Goal: Task Accomplishment & Management: Manage account settings

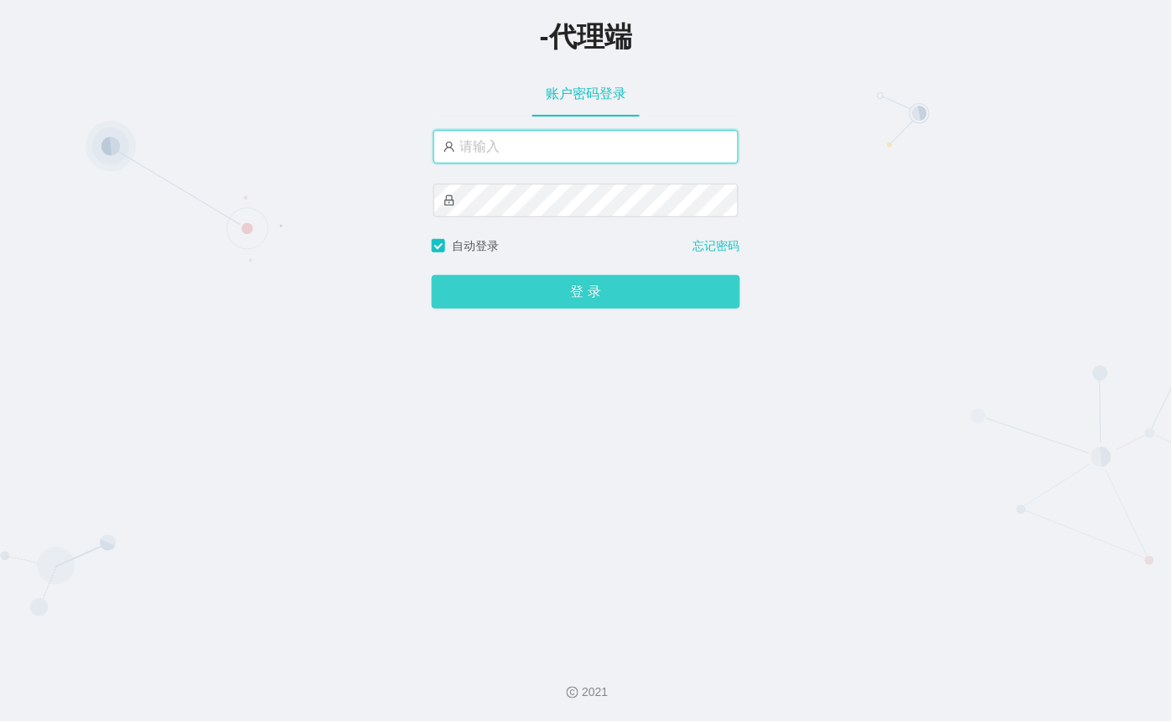
type input "xiaochun666"
click at [616, 292] on button "登 录" at bounding box center [586, 292] width 309 height 34
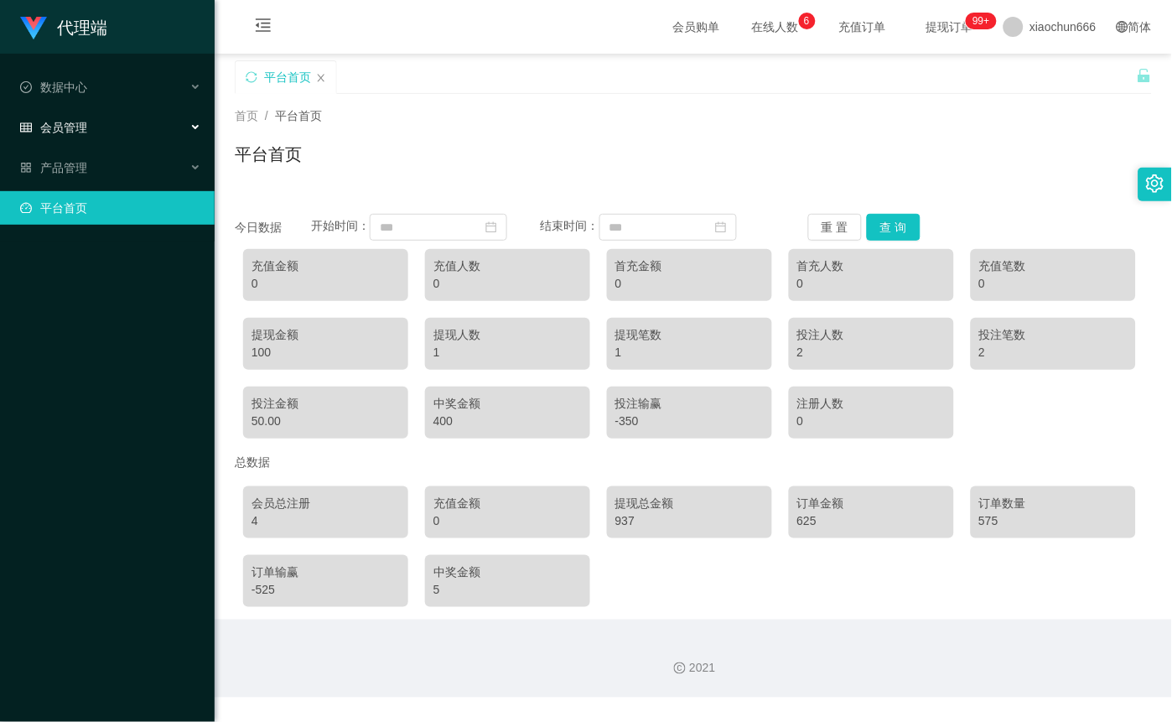
click at [99, 112] on div "会员管理" at bounding box center [107, 128] width 215 height 34
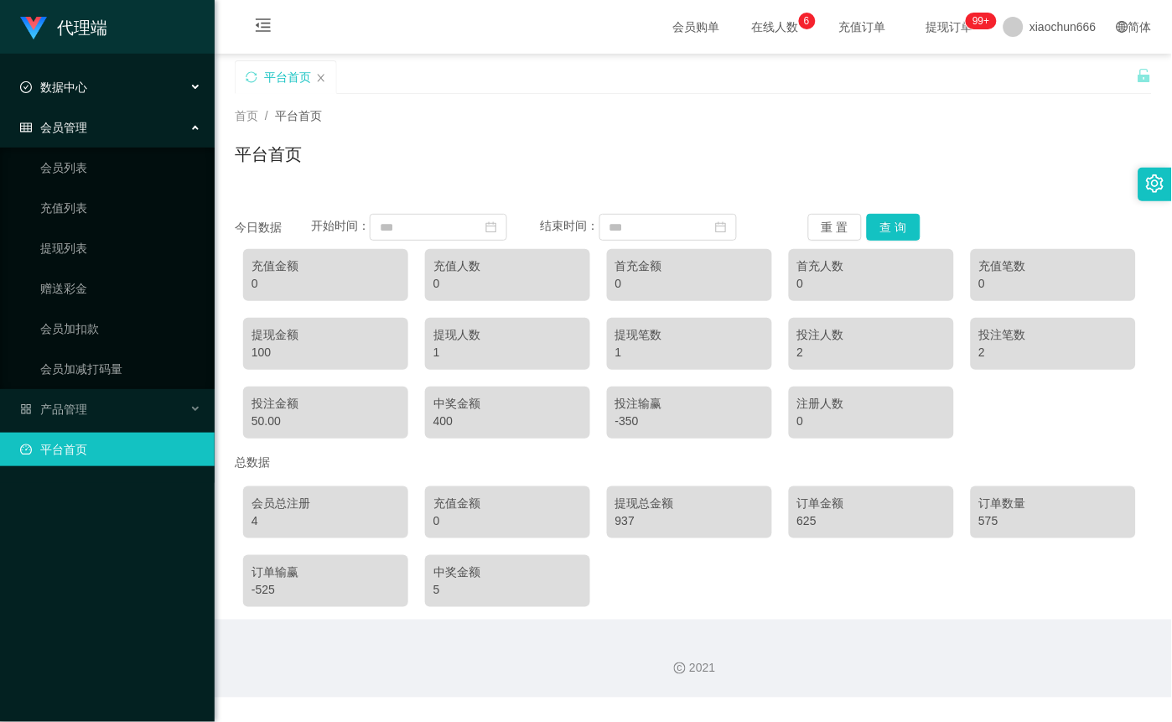
click at [96, 86] on div "数据中心" at bounding box center [107, 87] width 215 height 34
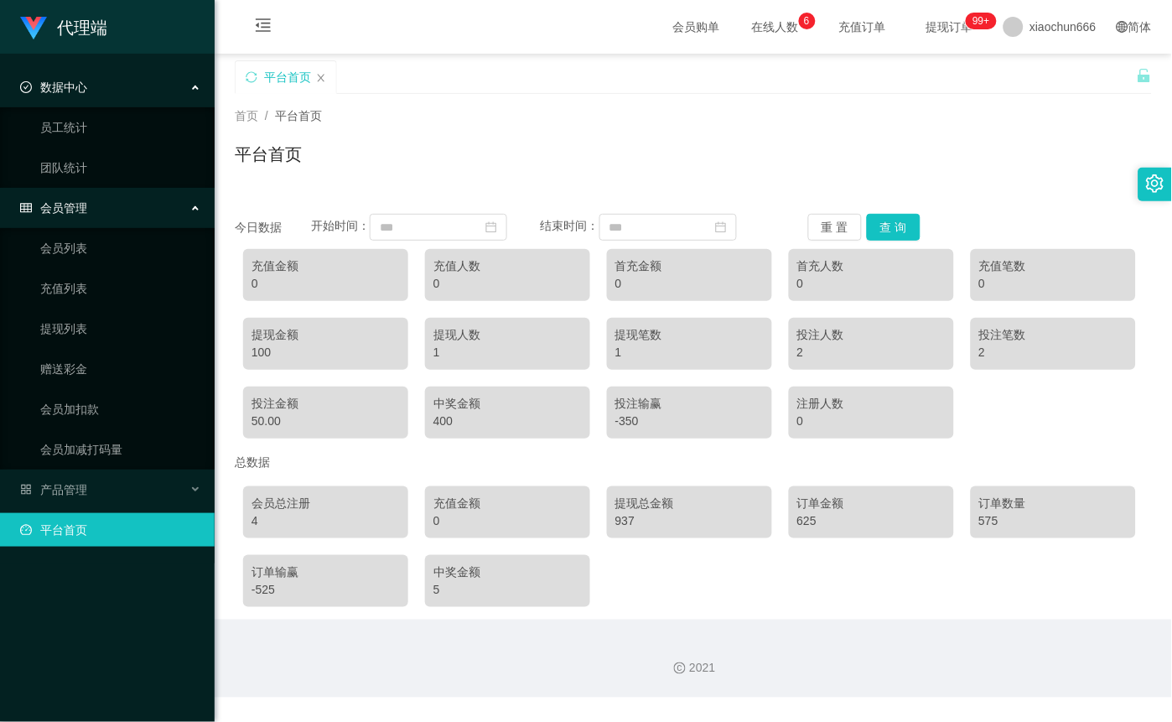
click at [98, 96] on div "数据中心" at bounding box center [107, 87] width 215 height 34
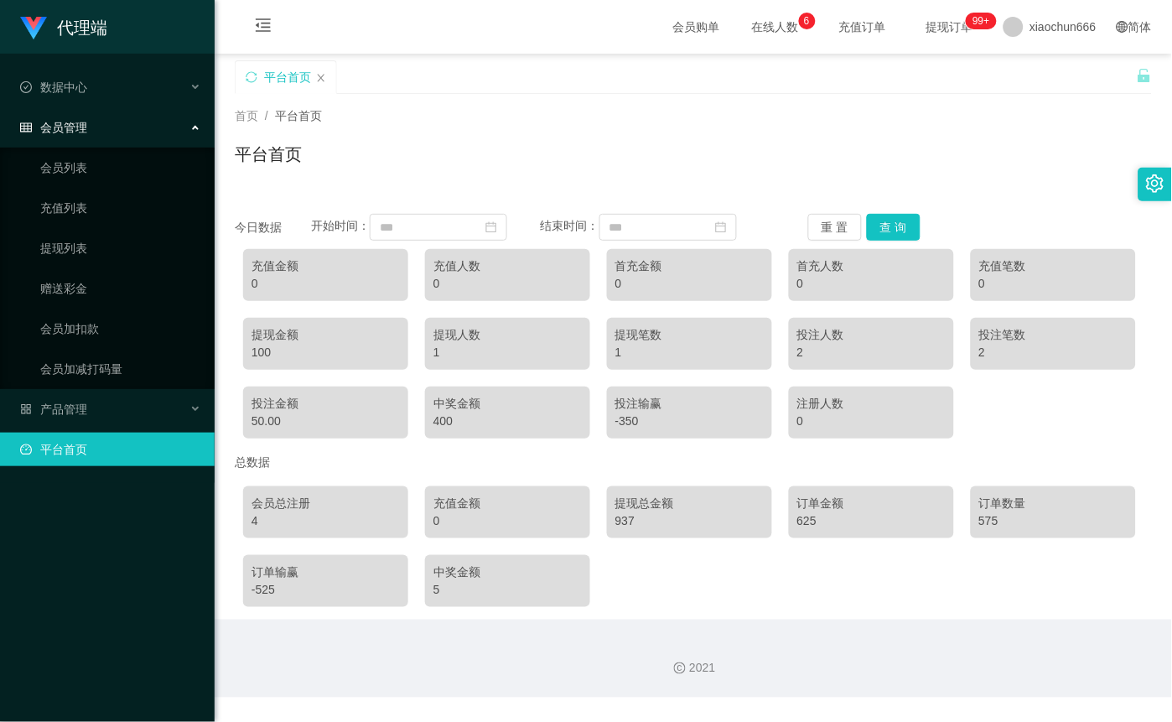
click at [94, 137] on div "会员管理" at bounding box center [107, 128] width 215 height 34
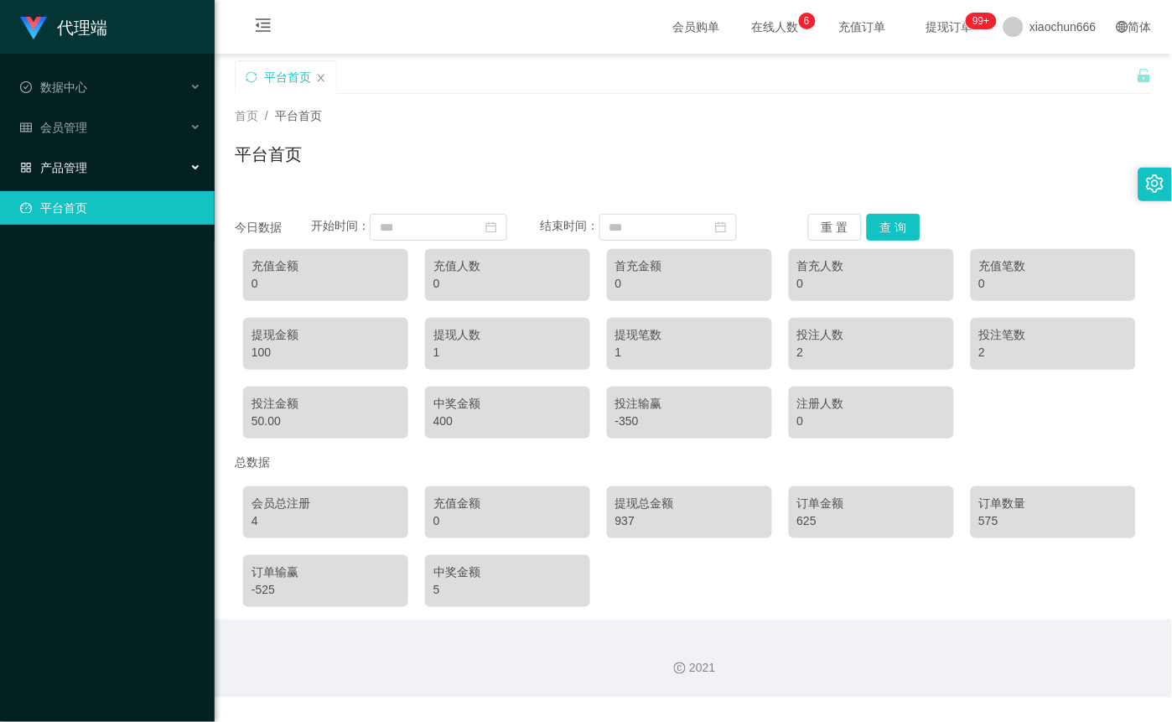
click at [101, 174] on div "产品管理" at bounding box center [107, 168] width 215 height 34
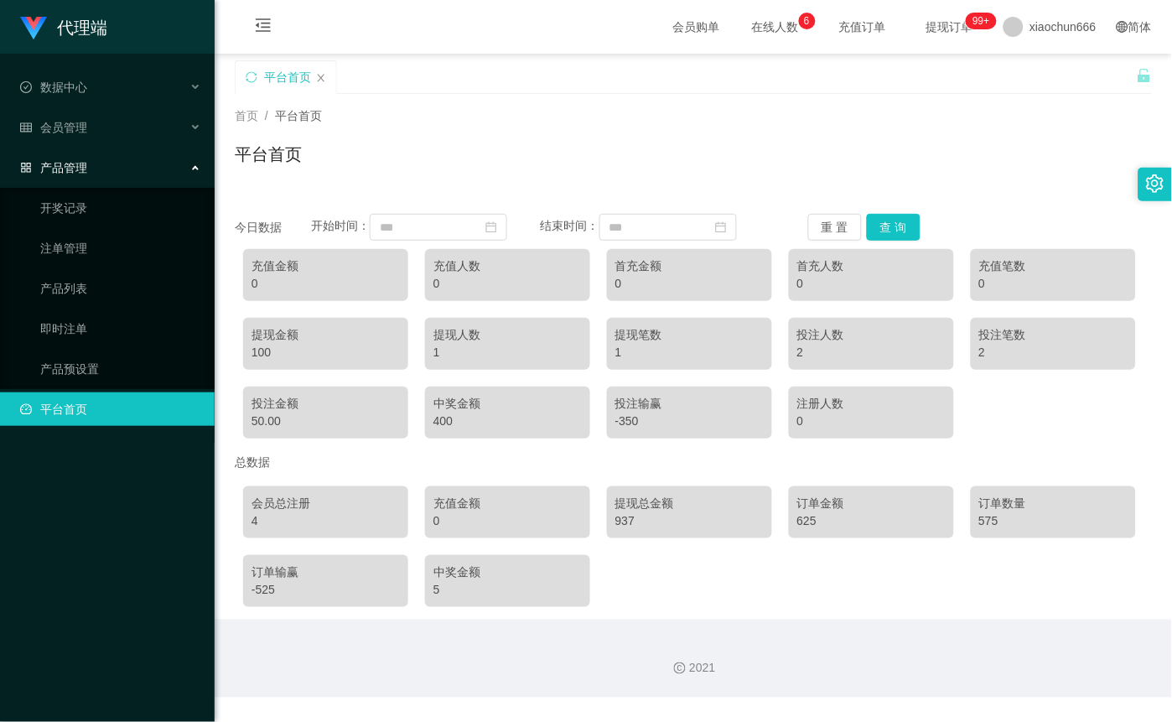
click at [101, 174] on div "产品管理" at bounding box center [107, 168] width 215 height 34
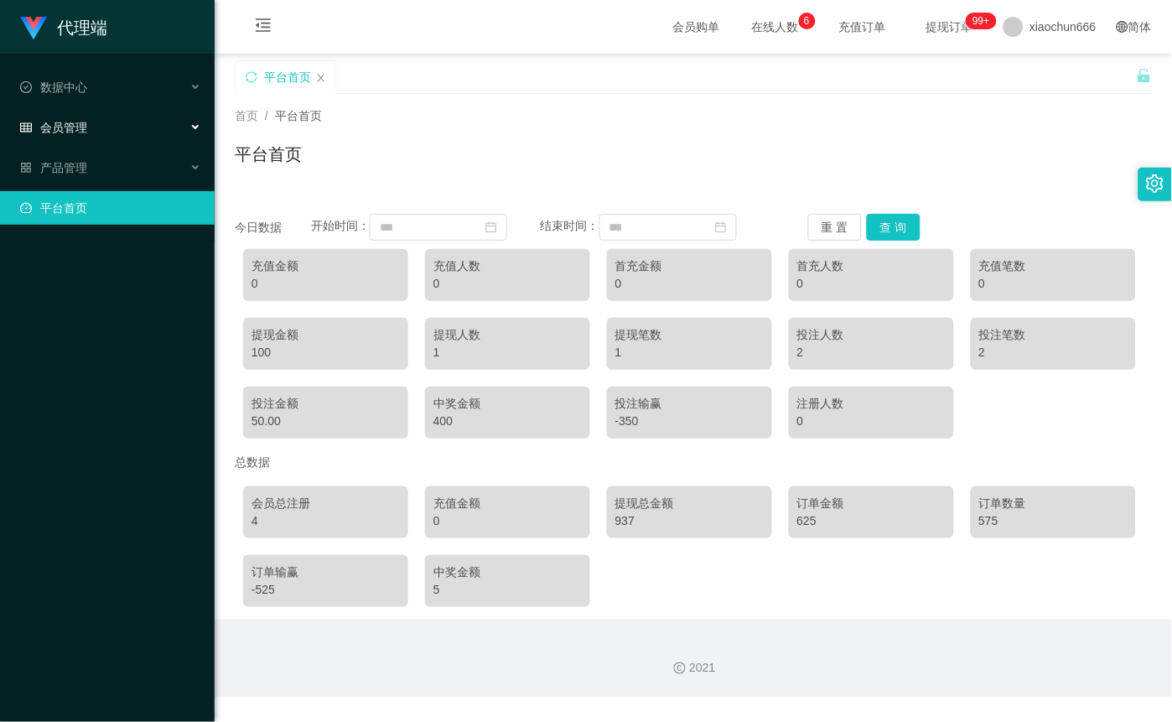
click at [101, 128] on div "会员管理" at bounding box center [107, 128] width 215 height 34
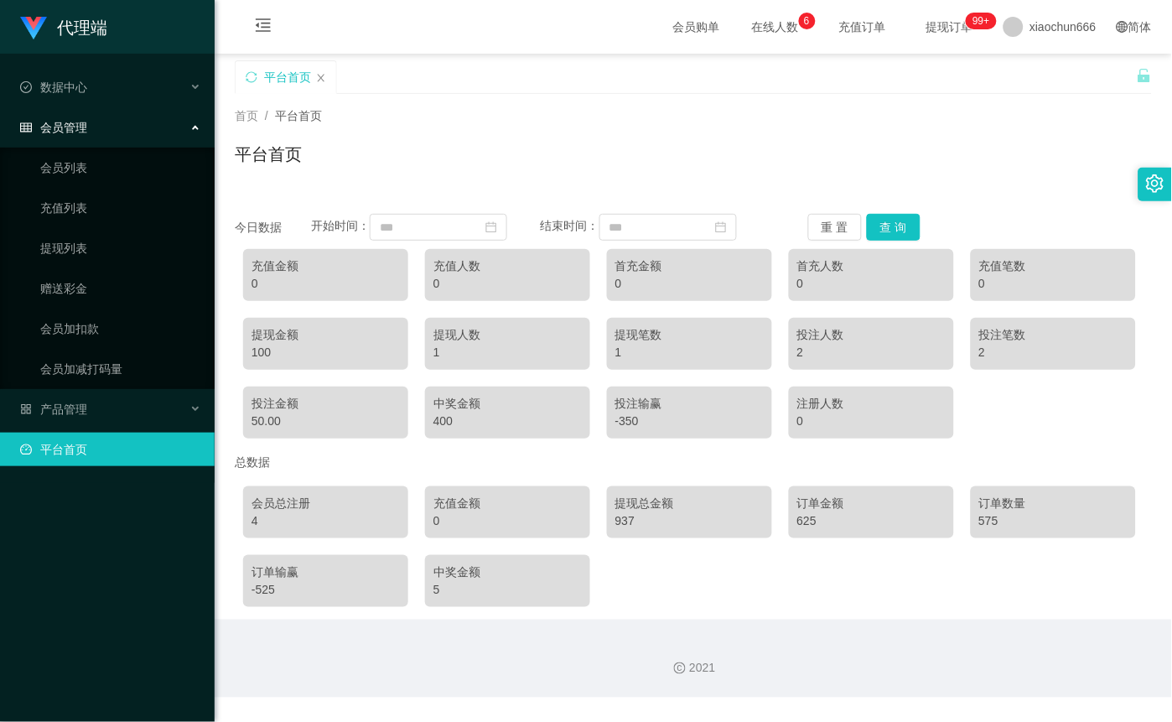
click at [101, 128] on div "会员管理" at bounding box center [107, 128] width 215 height 34
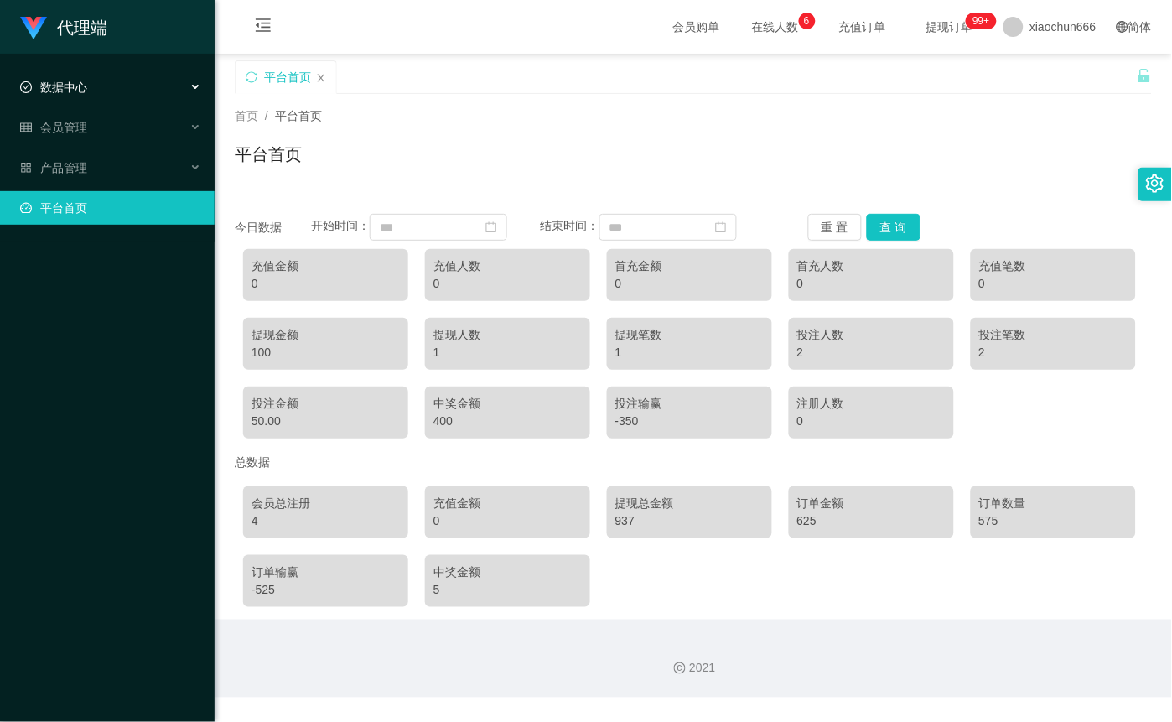
click at [105, 70] on div "数据中心" at bounding box center [107, 87] width 215 height 34
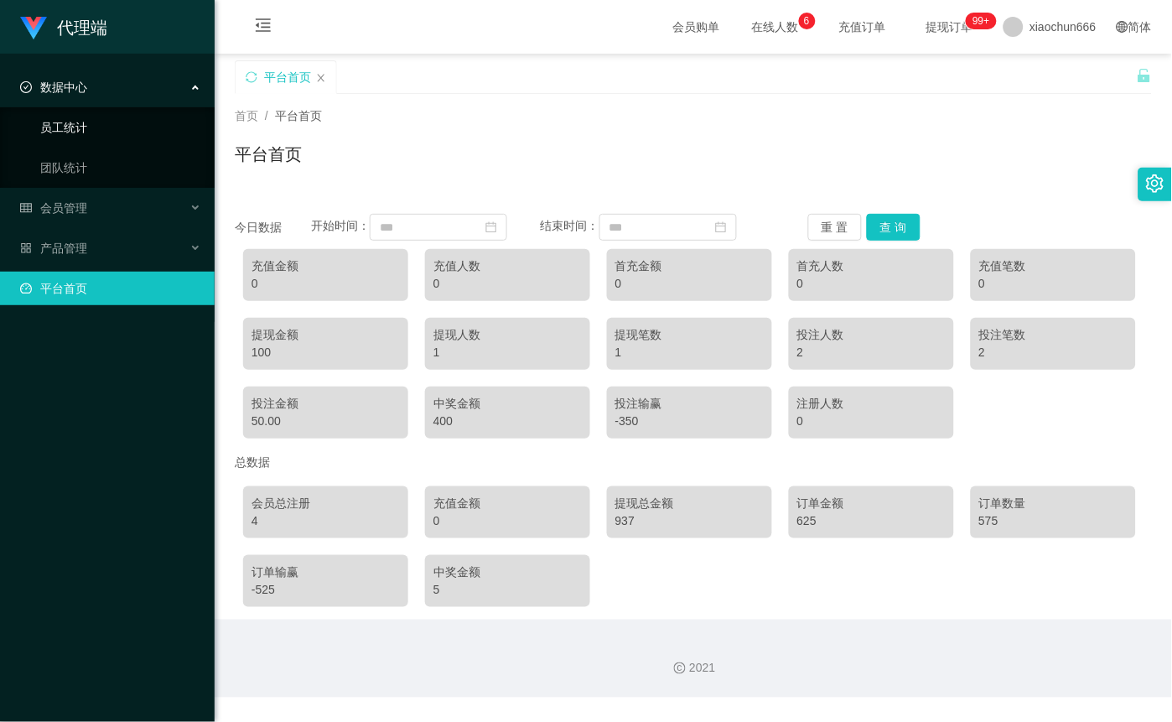
click at [92, 122] on link "员工统计" at bounding box center [120, 128] width 161 height 34
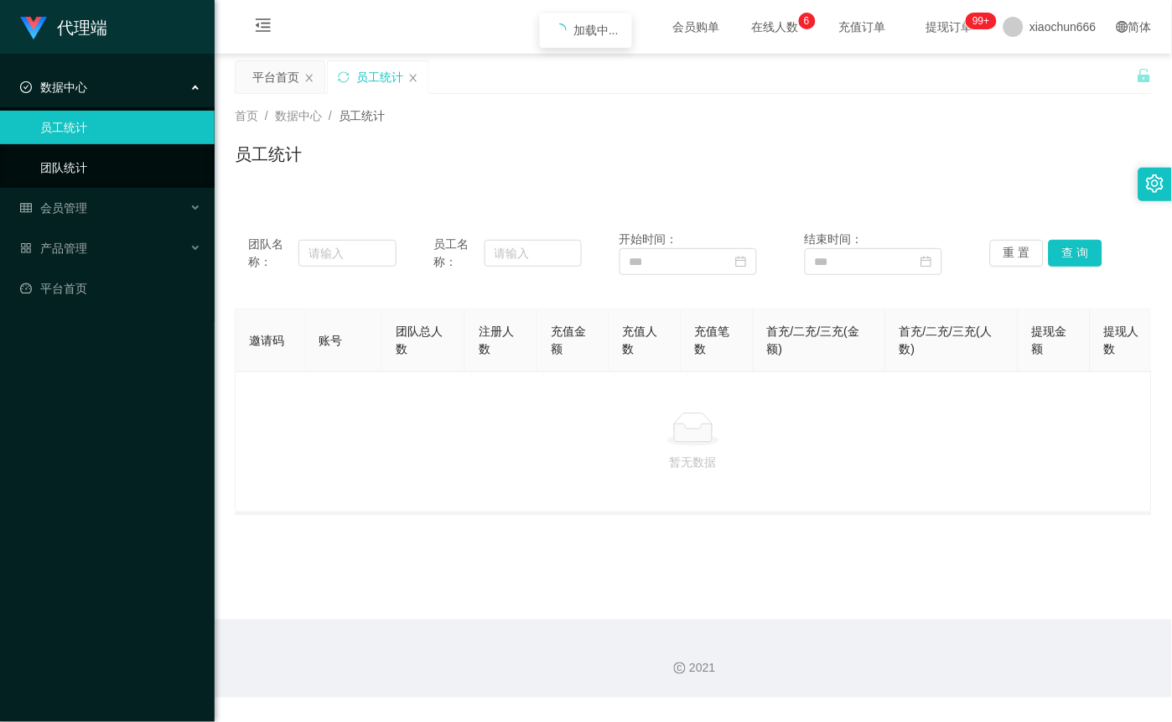
click at [88, 166] on link "团队统计" at bounding box center [120, 168] width 161 height 34
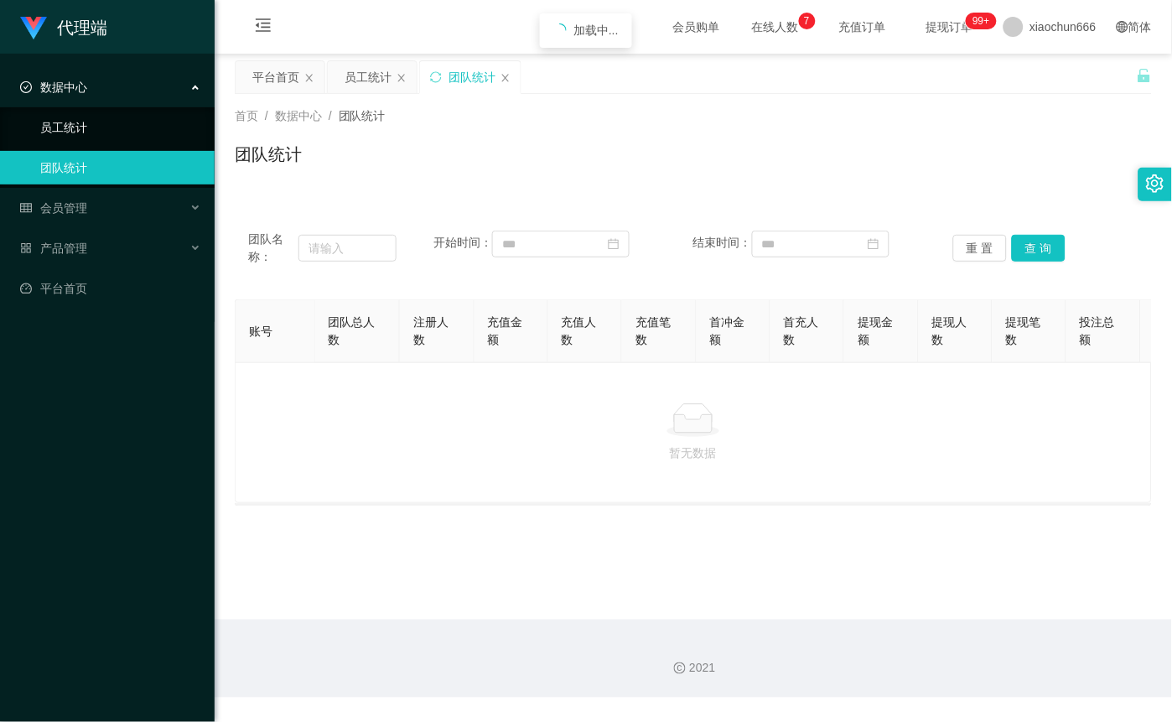
click at [91, 132] on link "员工统计" at bounding box center [120, 128] width 161 height 34
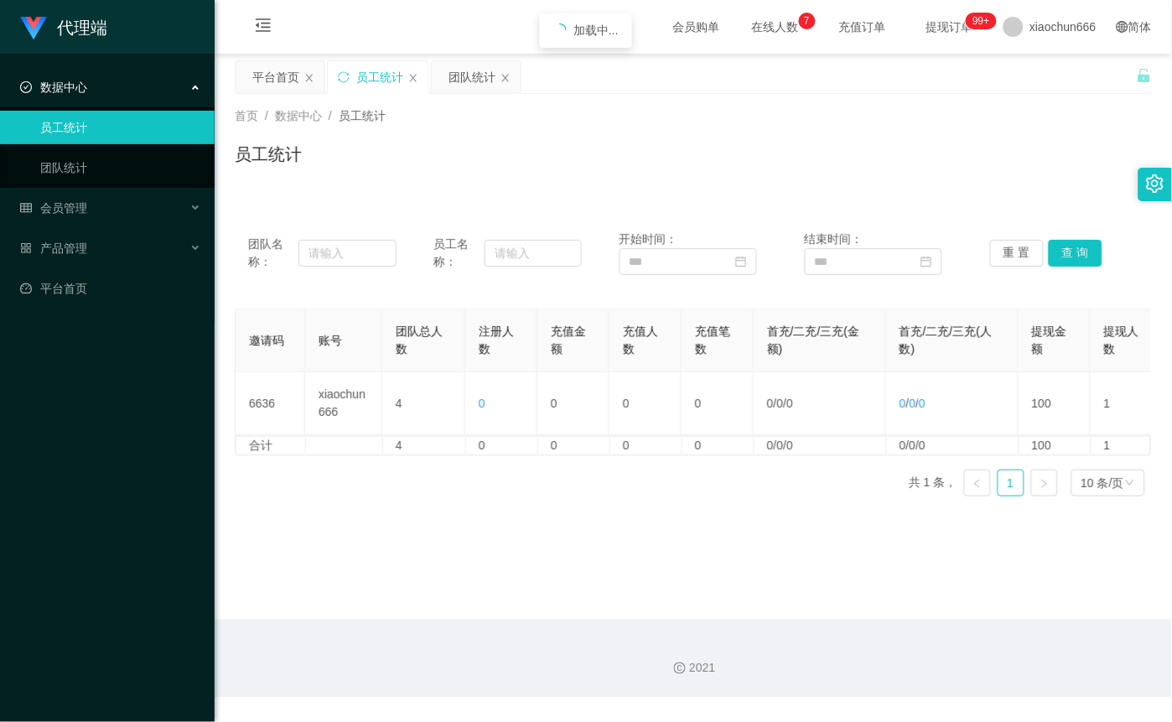
click at [94, 89] on div "数据中心" at bounding box center [107, 87] width 215 height 34
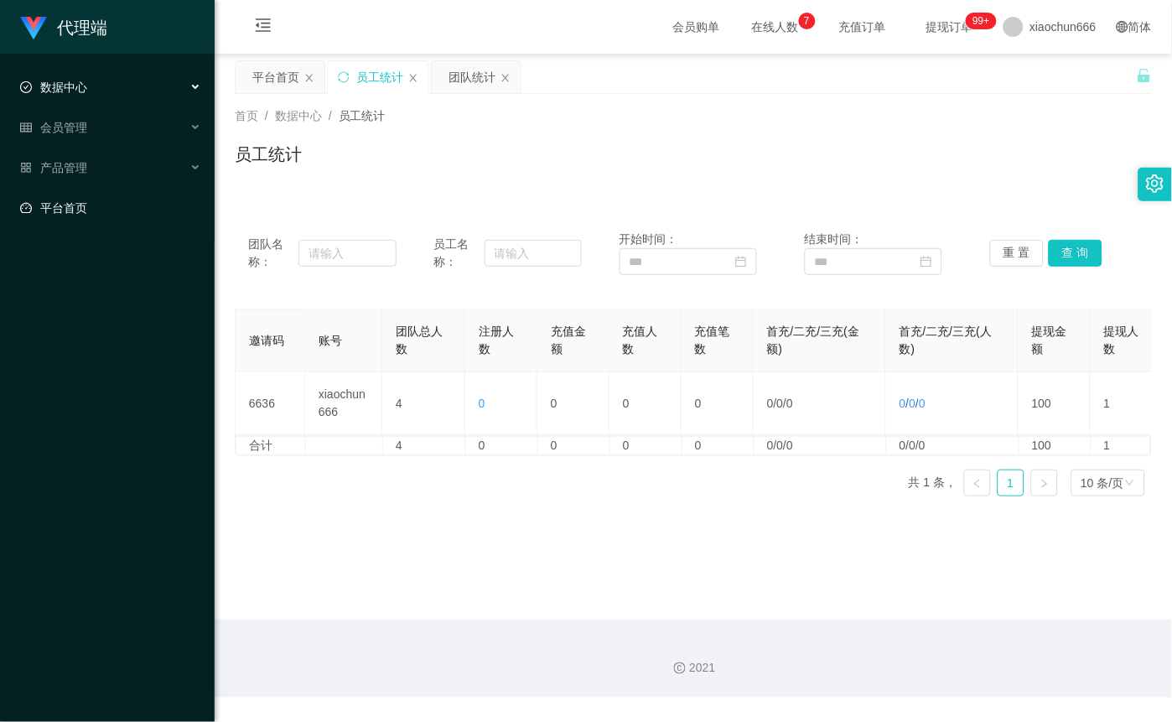
click at [77, 205] on link "平台首页" at bounding box center [110, 208] width 181 height 34
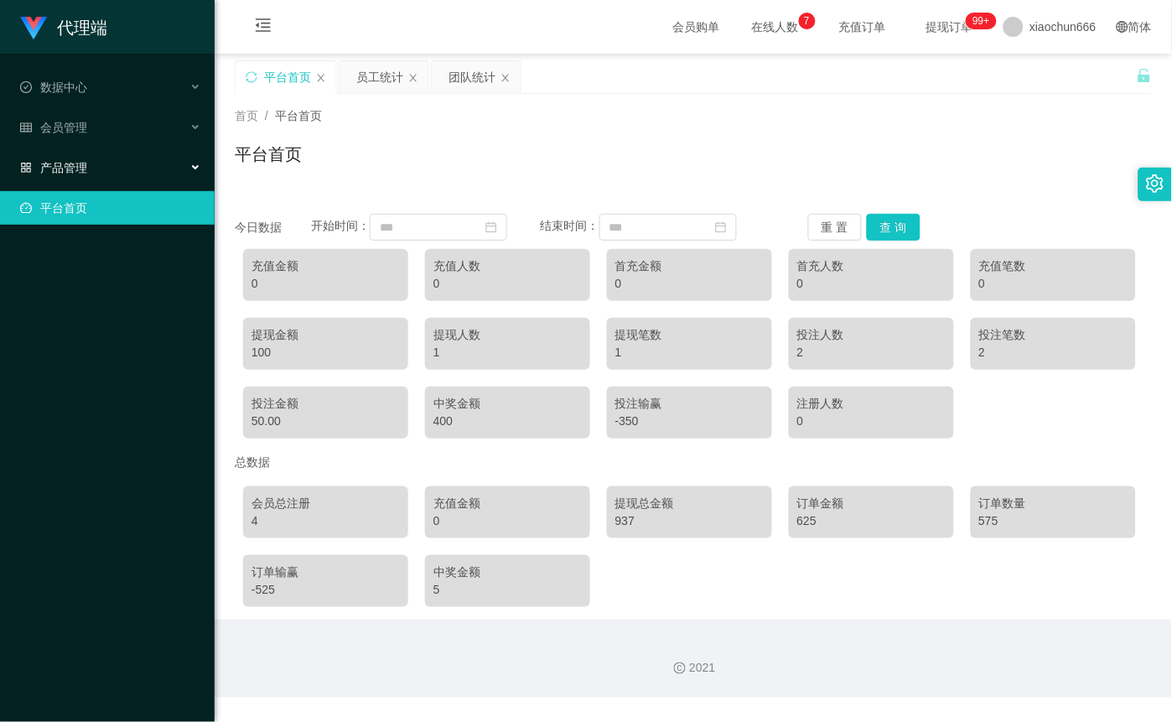
click at [84, 181] on div "产品管理" at bounding box center [107, 168] width 215 height 34
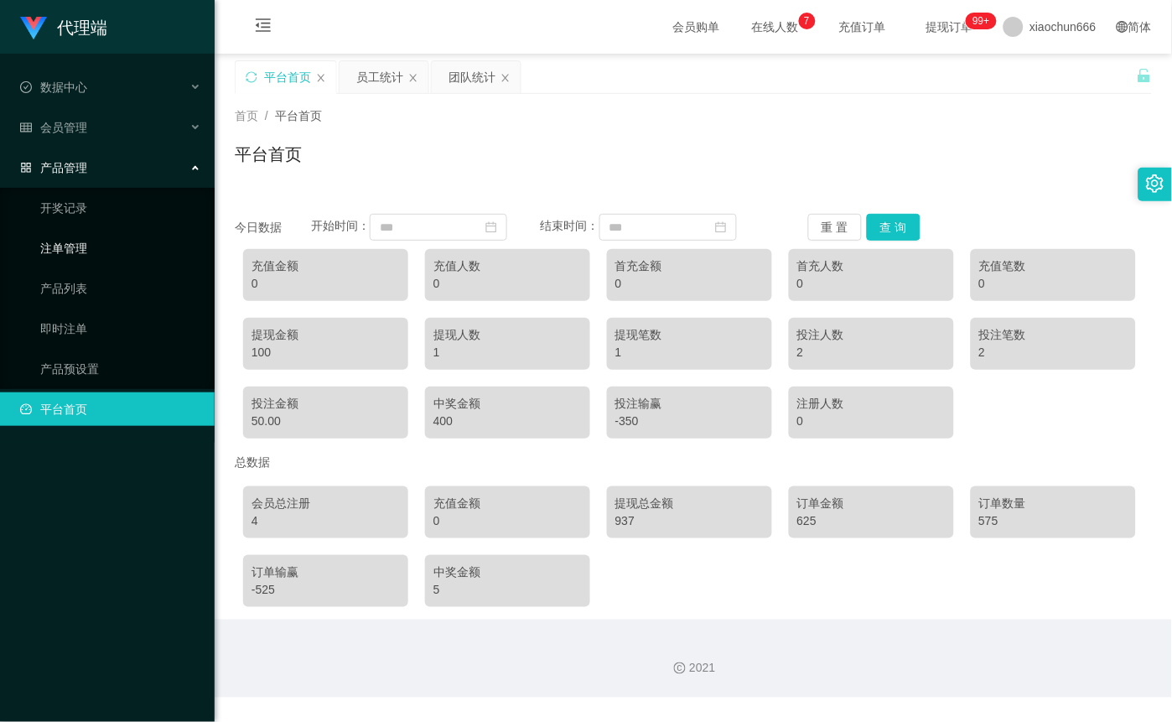
click at [81, 242] on link "注单管理" at bounding box center [120, 248] width 161 height 34
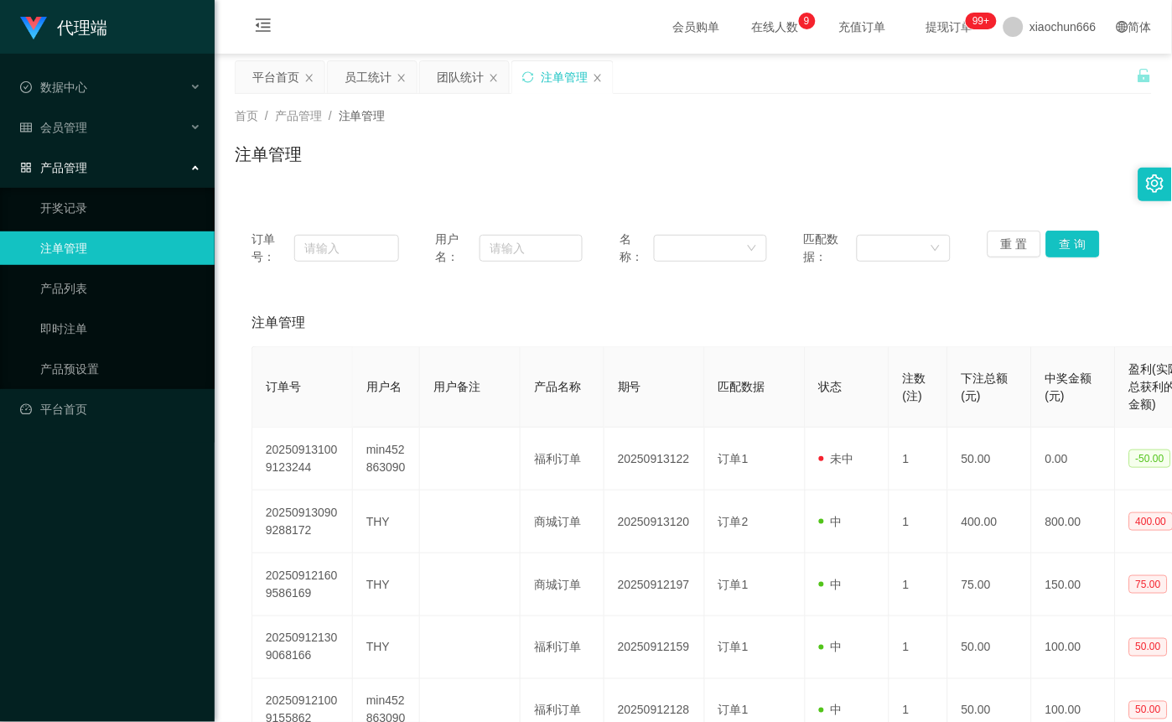
click at [78, 174] on div "产品管理" at bounding box center [107, 168] width 215 height 34
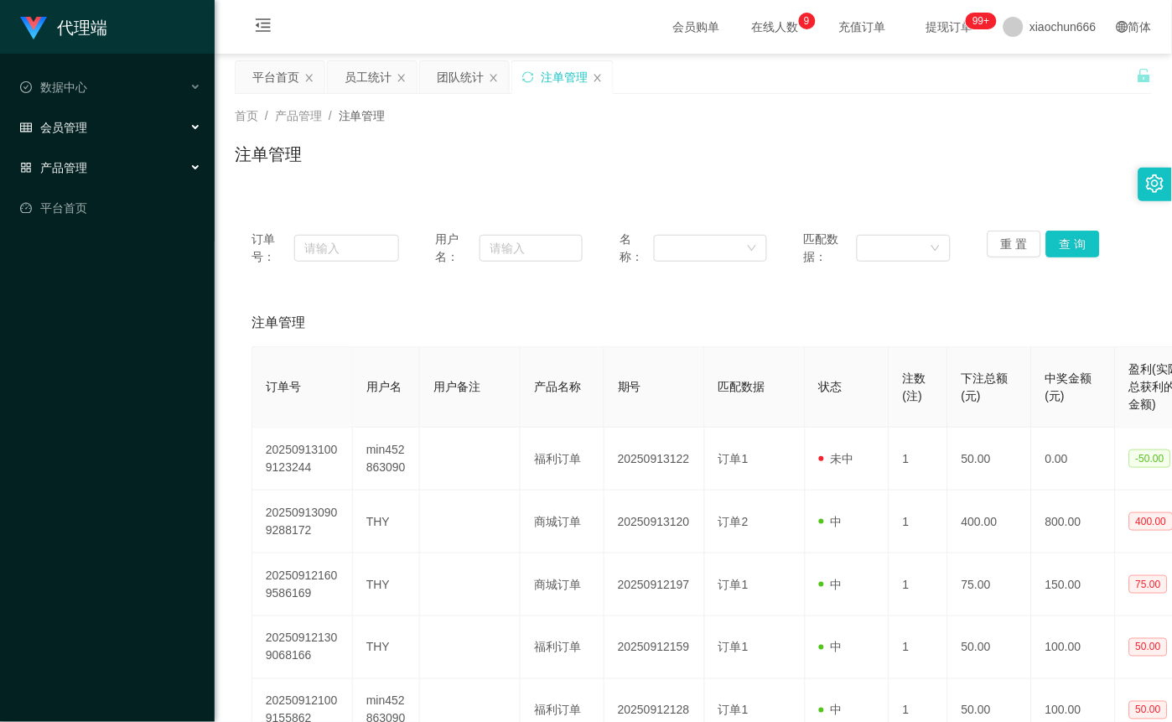
click at [79, 136] on div "会员管理" at bounding box center [107, 128] width 215 height 34
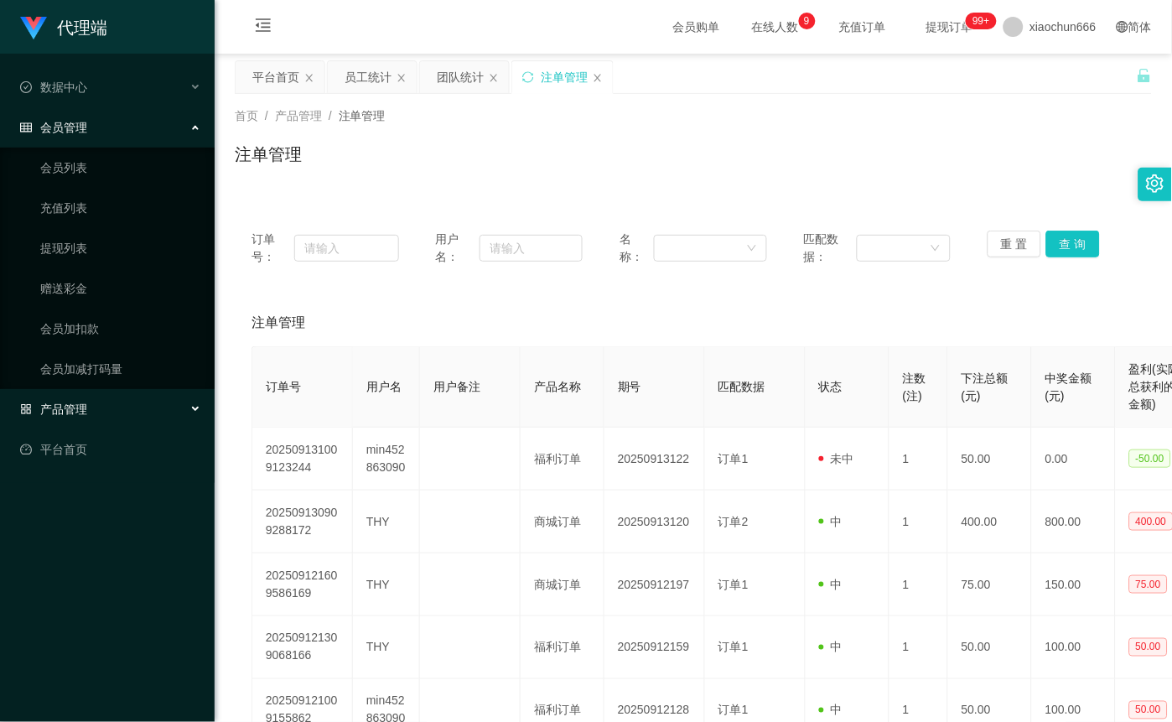
click at [97, 423] on div "产品管理" at bounding box center [107, 409] width 215 height 34
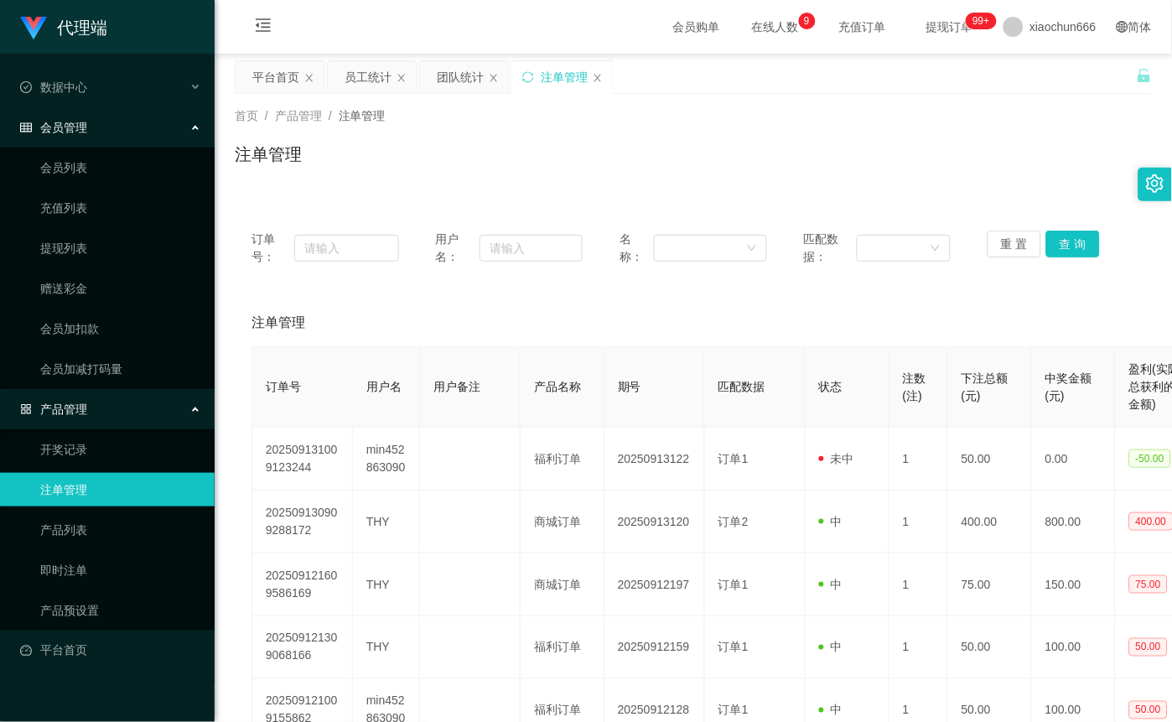
click at [107, 400] on div "产品管理" at bounding box center [107, 409] width 215 height 34
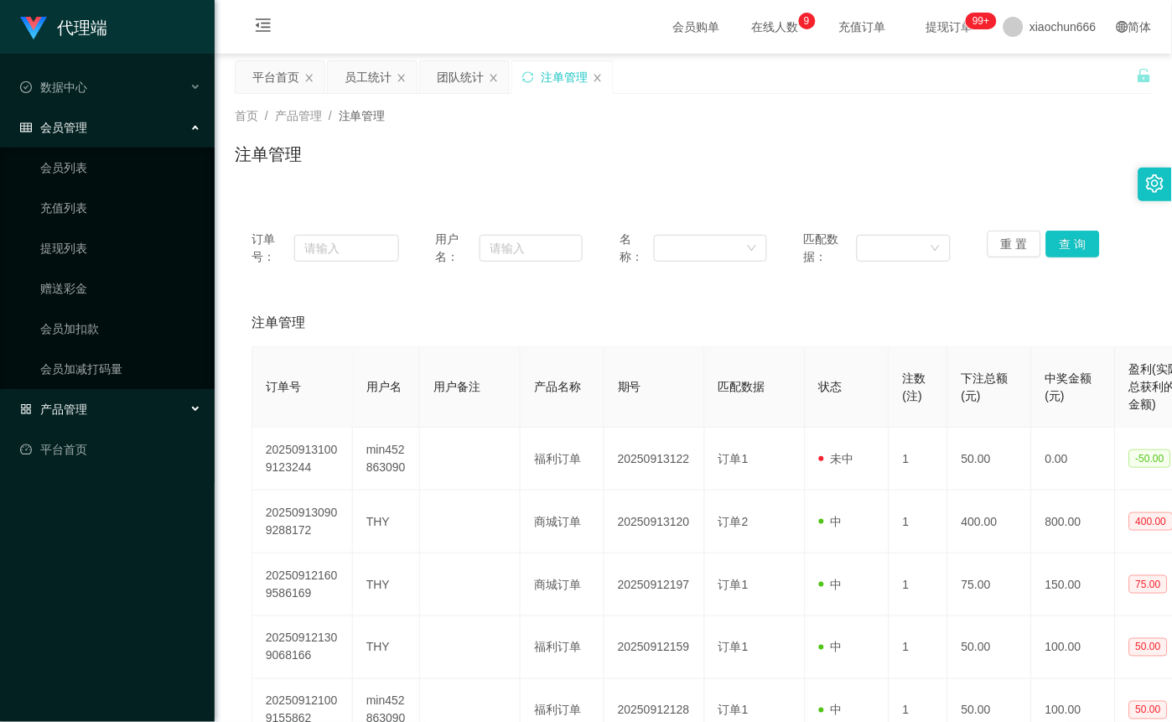
click at [105, 131] on div "会员管理" at bounding box center [107, 128] width 215 height 34
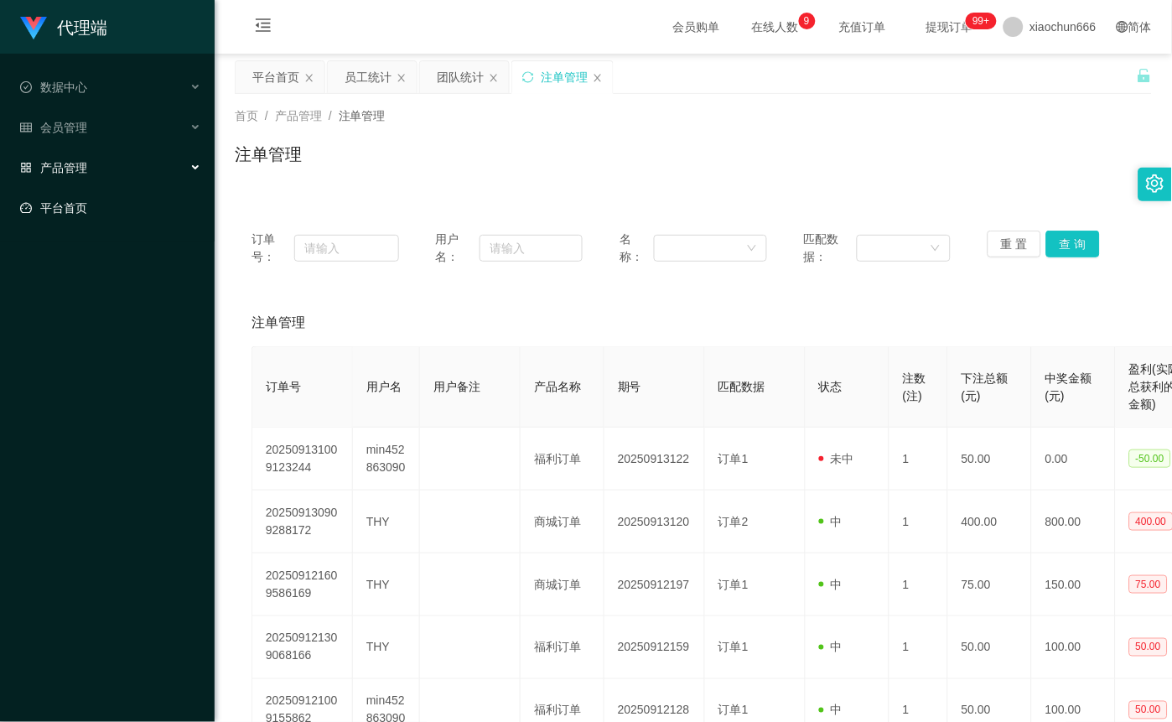
click at [91, 215] on link "平台首页" at bounding box center [110, 208] width 181 height 34
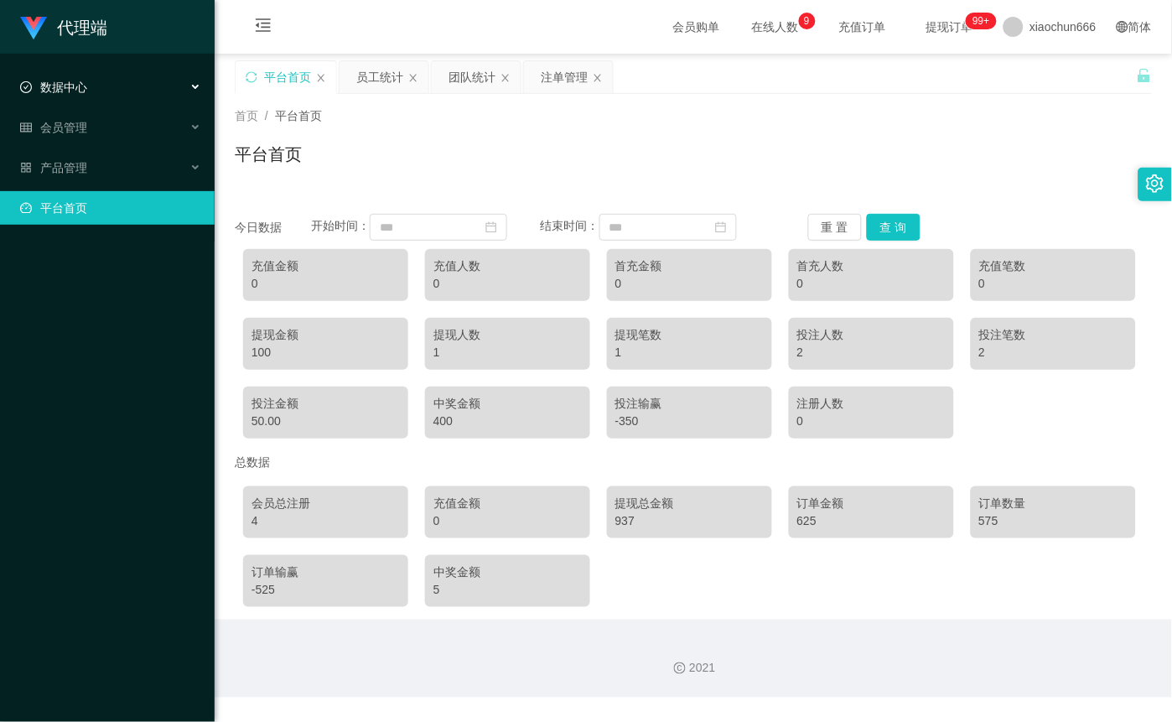
click at [88, 80] on div "数据中心" at bounding box center [107, 87] width 215 height 34
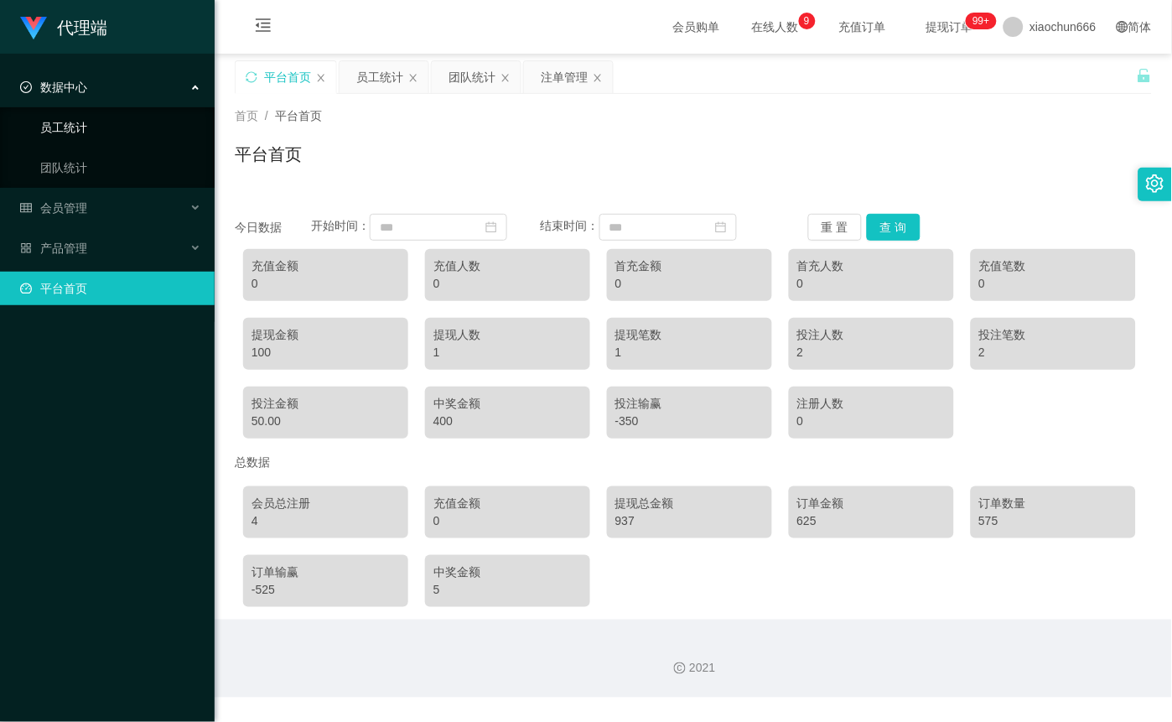
click at [85, 121] on link "员工统计" at bounding box center [120, 128] width 161 height 34
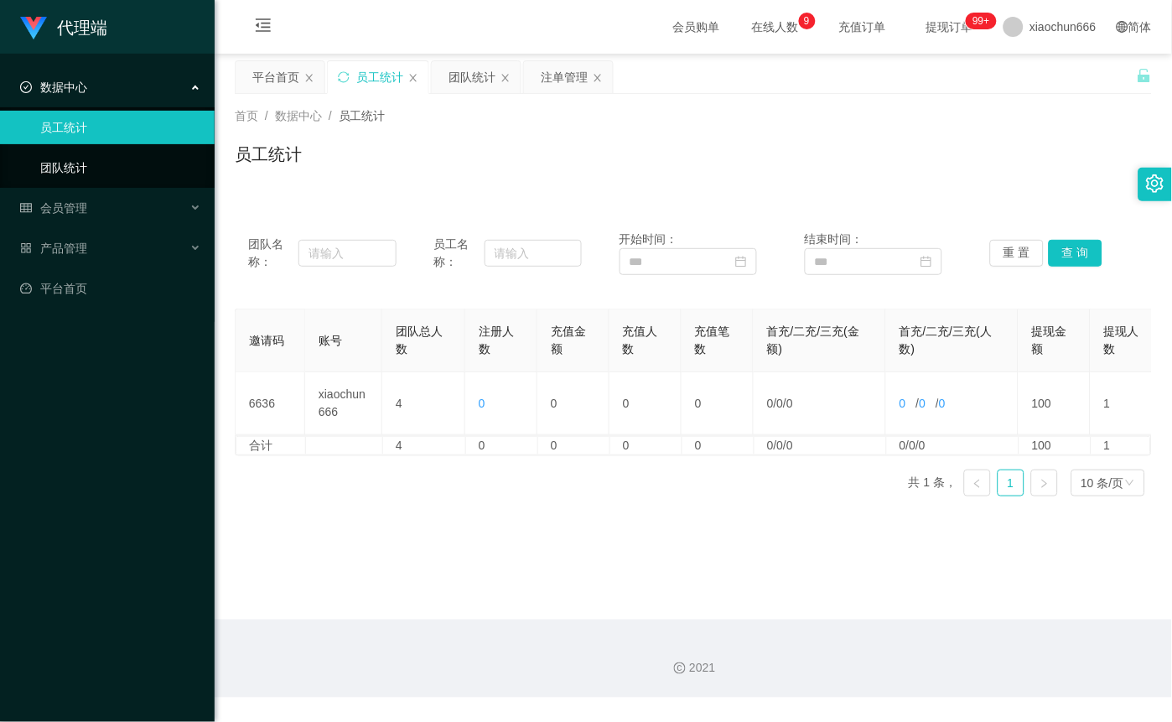
click at [84, 166] on link "团队统计" at bounding box center [120, 168] width 161 height 34
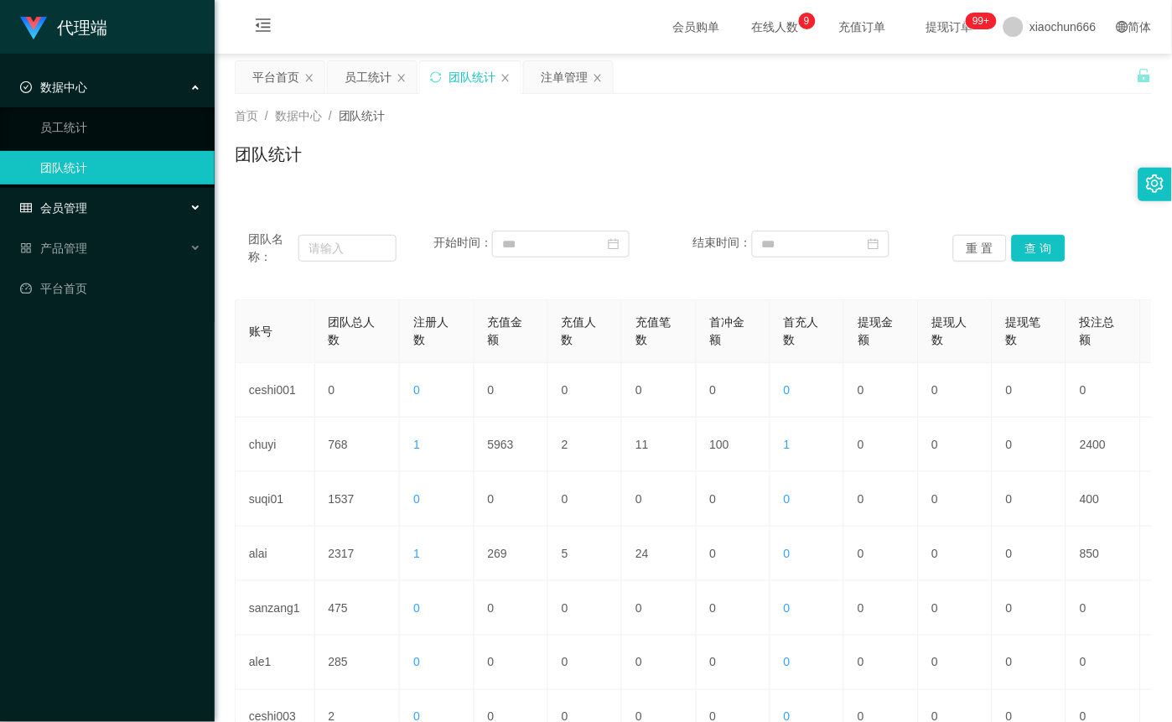
click at [78, 207] on span "会员管理" at bounding box center [53, 207] width 67 height 13
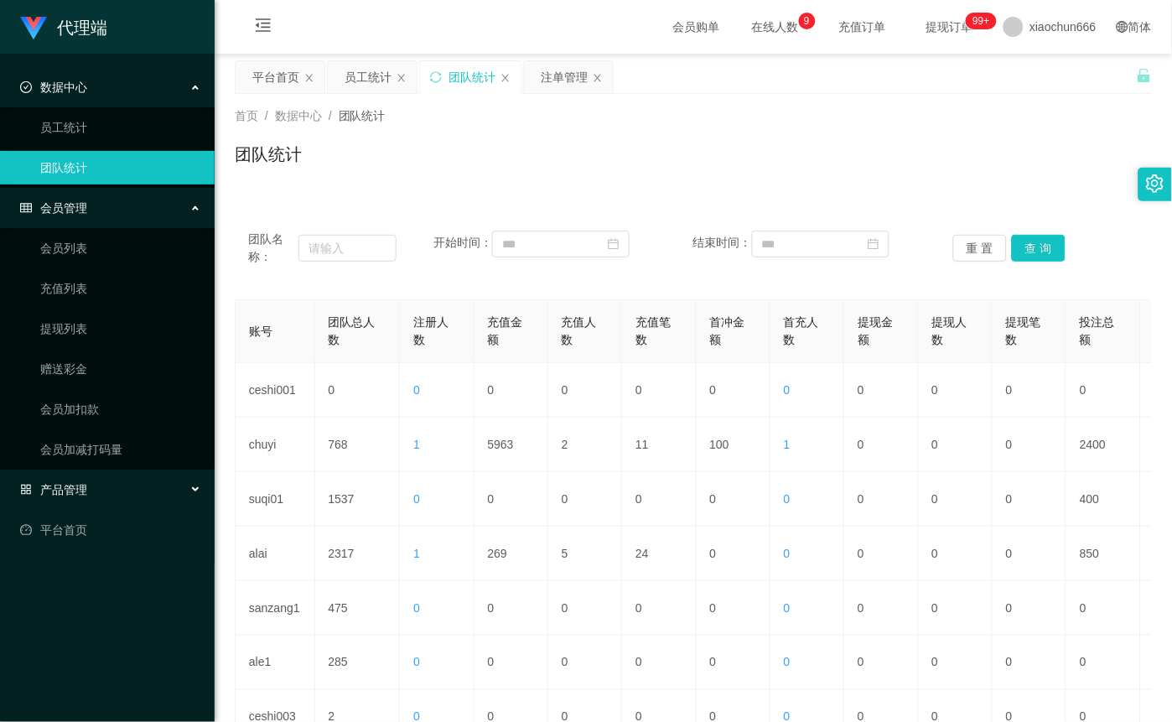
click at [96, 501] on div "产品管理" at bounding box center [107, 490] width 215 height 34
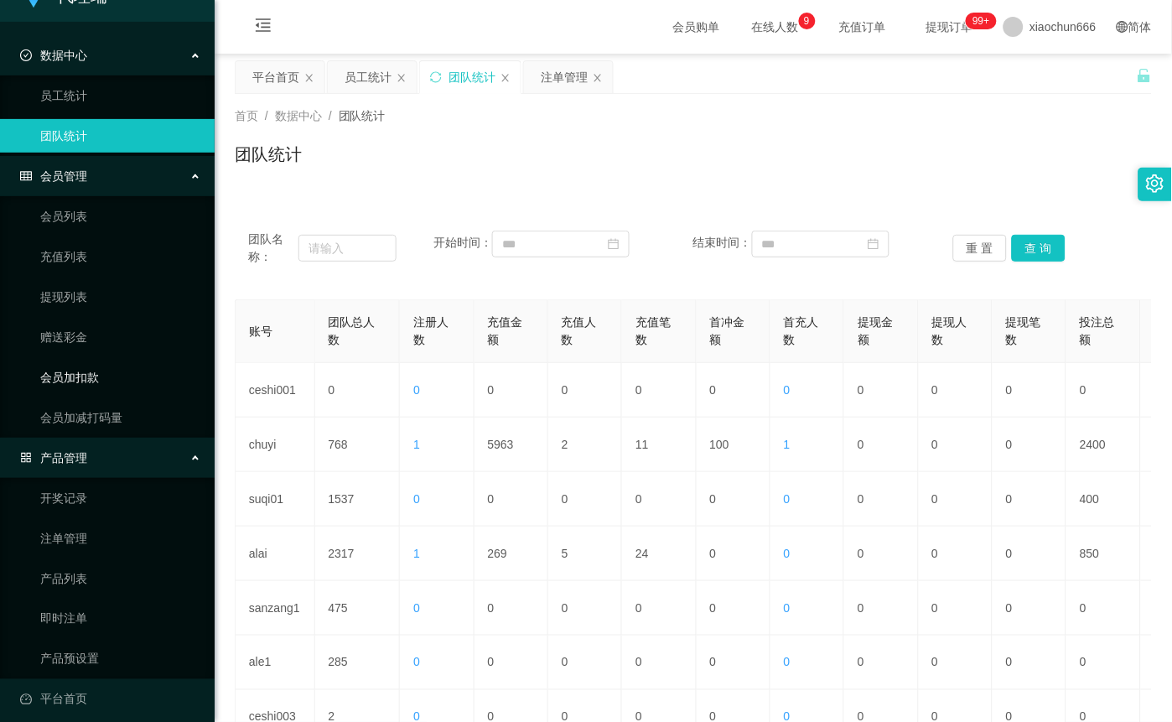
scroll to position [42, 0]
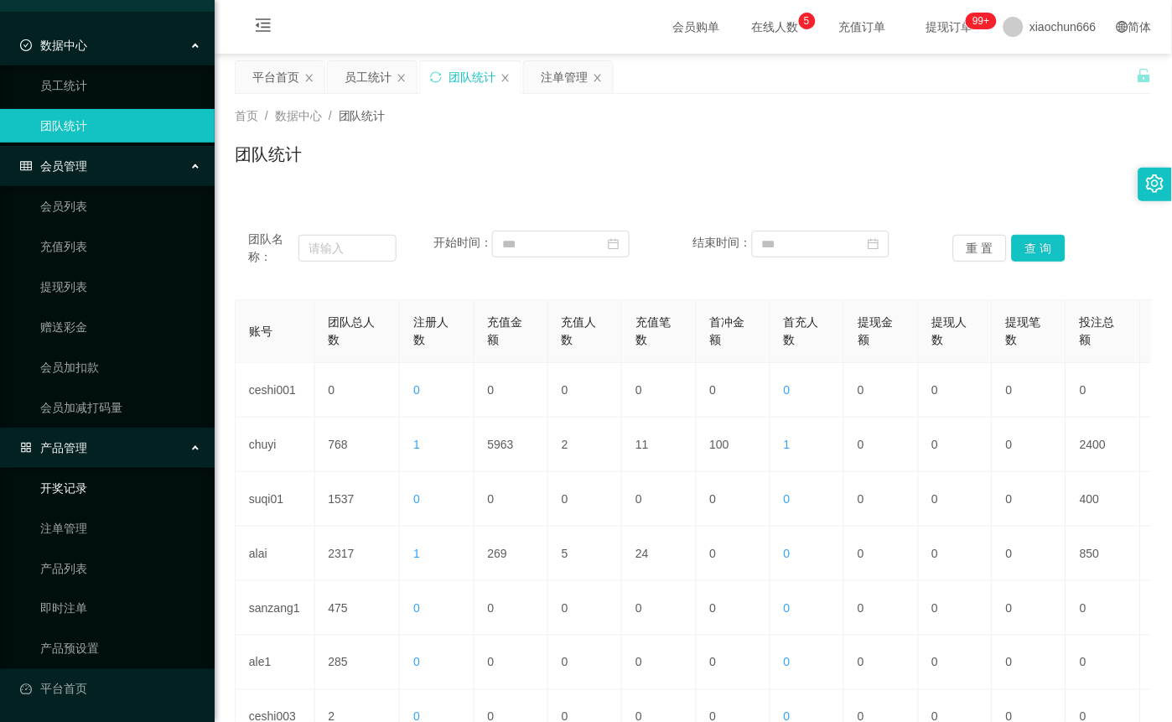
click at [76, 486] on link "开奖记录" at bounding box center [120, 488] width 161 height 34
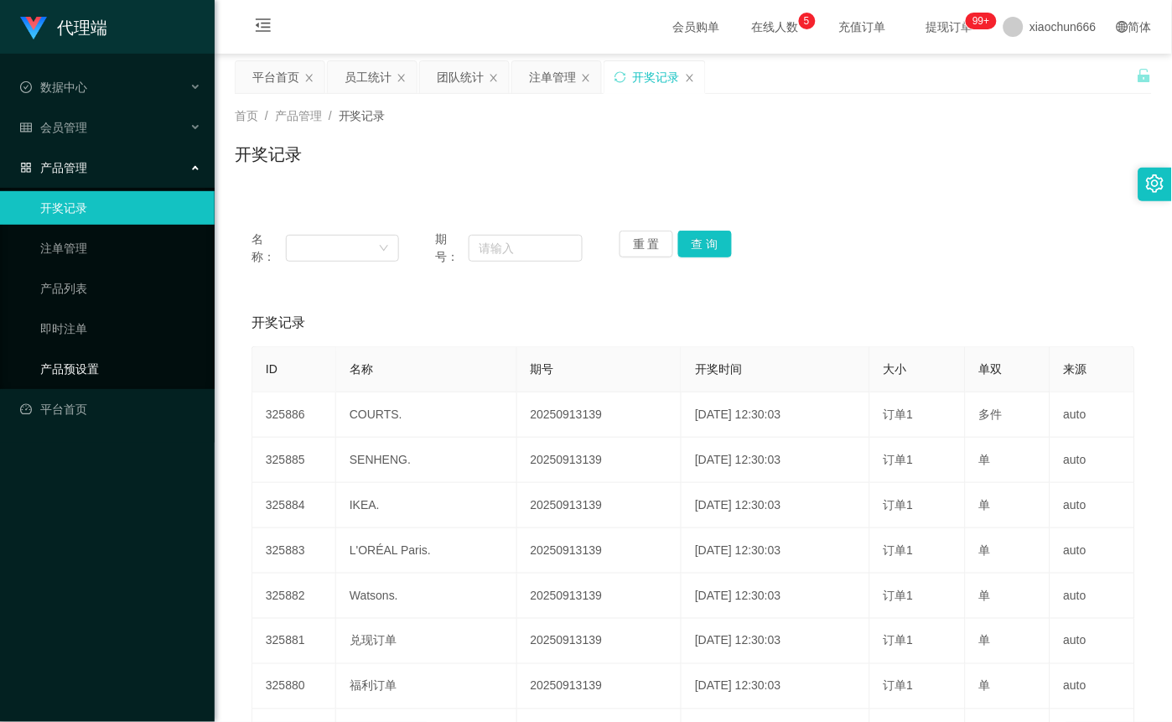
click at [140, 359] on link "产品预设置" at bounding box center [120, 369] width 161 height 34
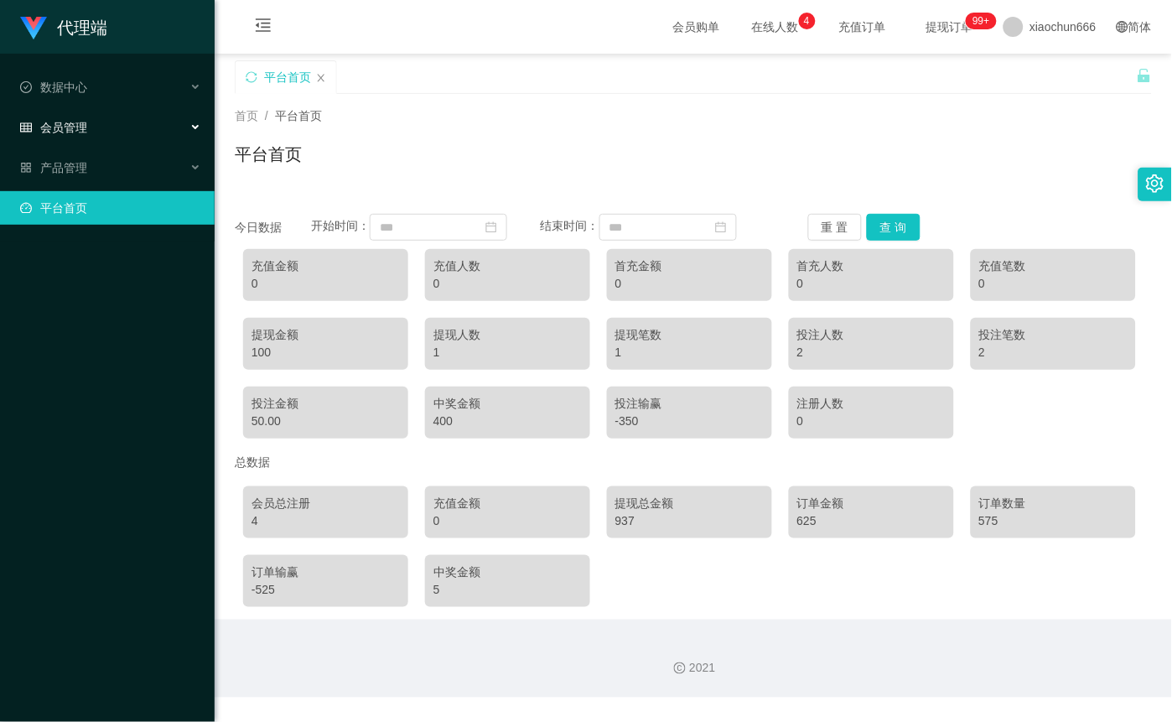
click at [91, 132] on div "会员管理" at bounding box center [107, 128] width 215 height 34
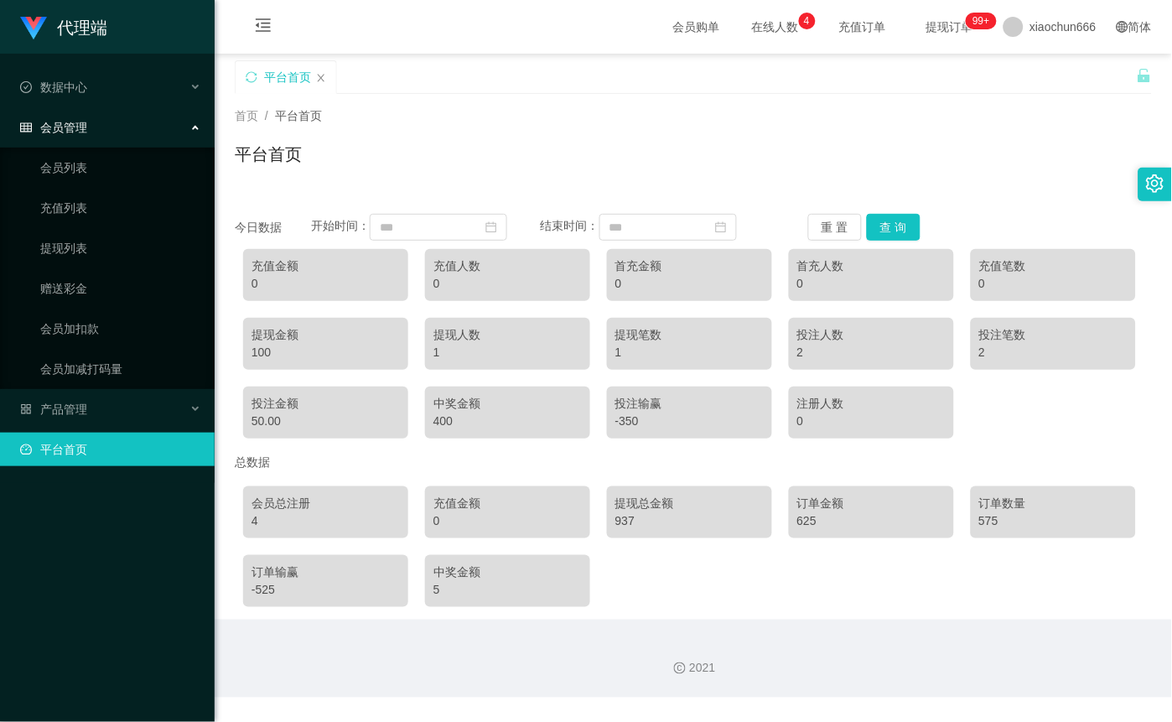
click at [88, 135] on div "会员管理" at bounding box center [107, 128] width 215 height 34
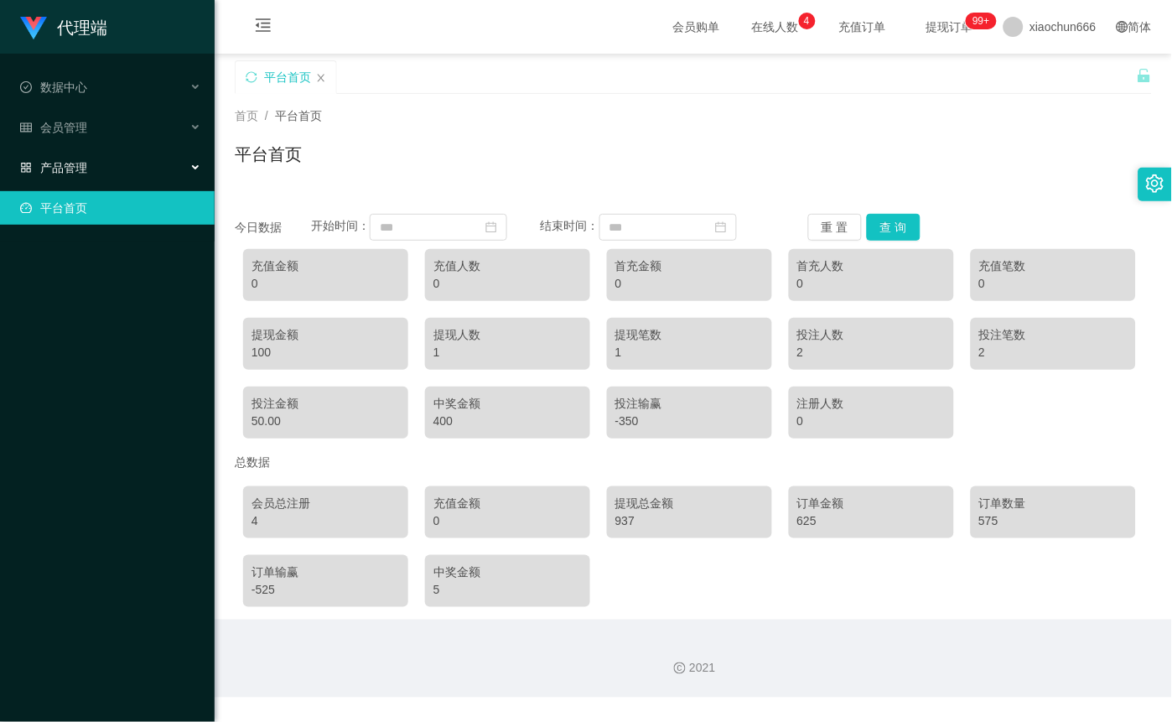
click at [103, 182] on div "产品管理" at bounding box center [107, 168] width 215 height 34
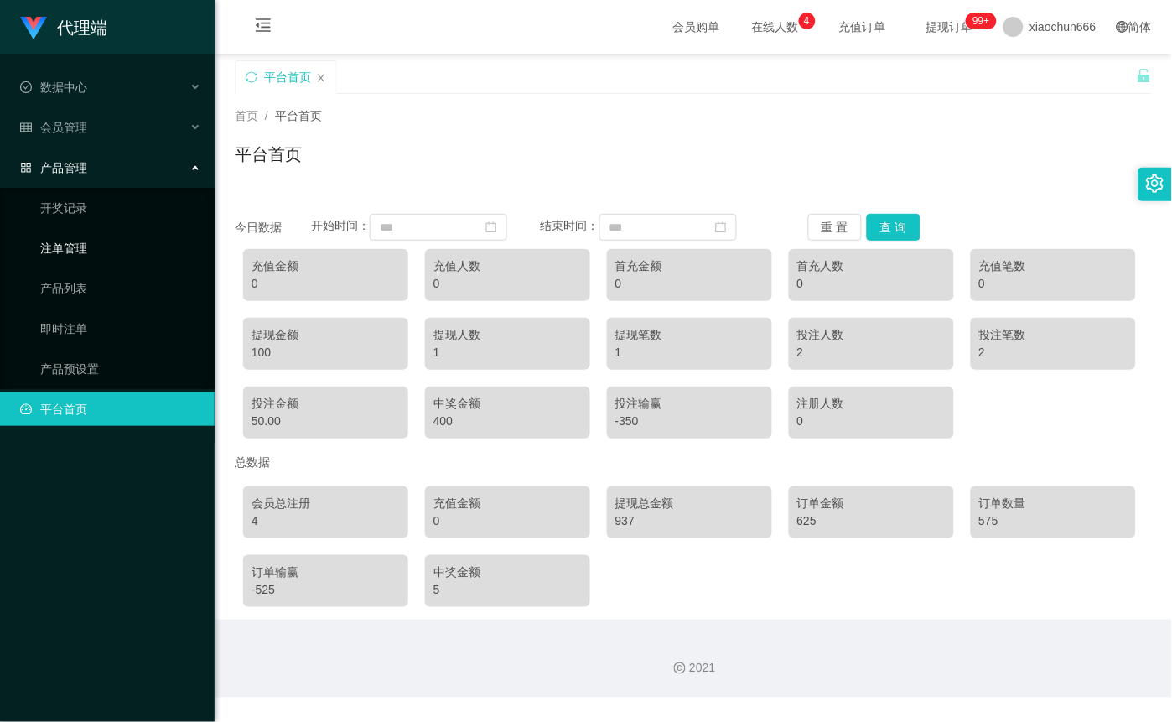
click at [122, 245] on link "注单管理" at bounding box center [120, 248] width 161 height 34
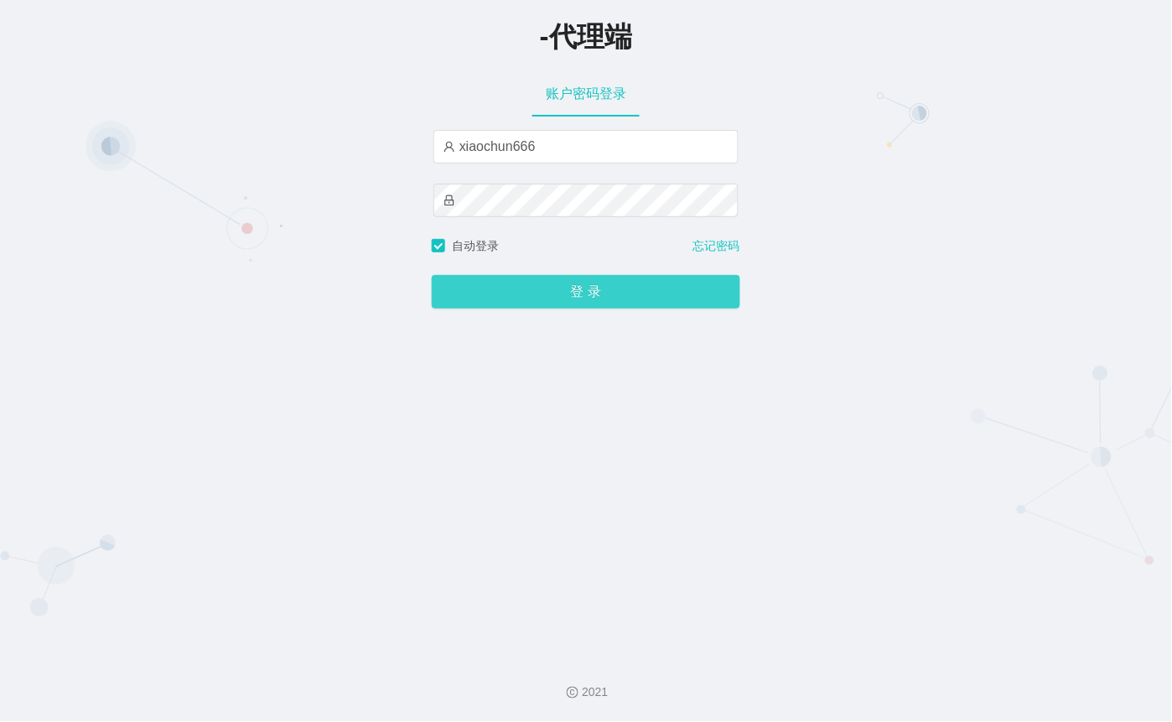
click at [593, 293] on button "登 录" at bounding box center [586, 292] width 309 height 34
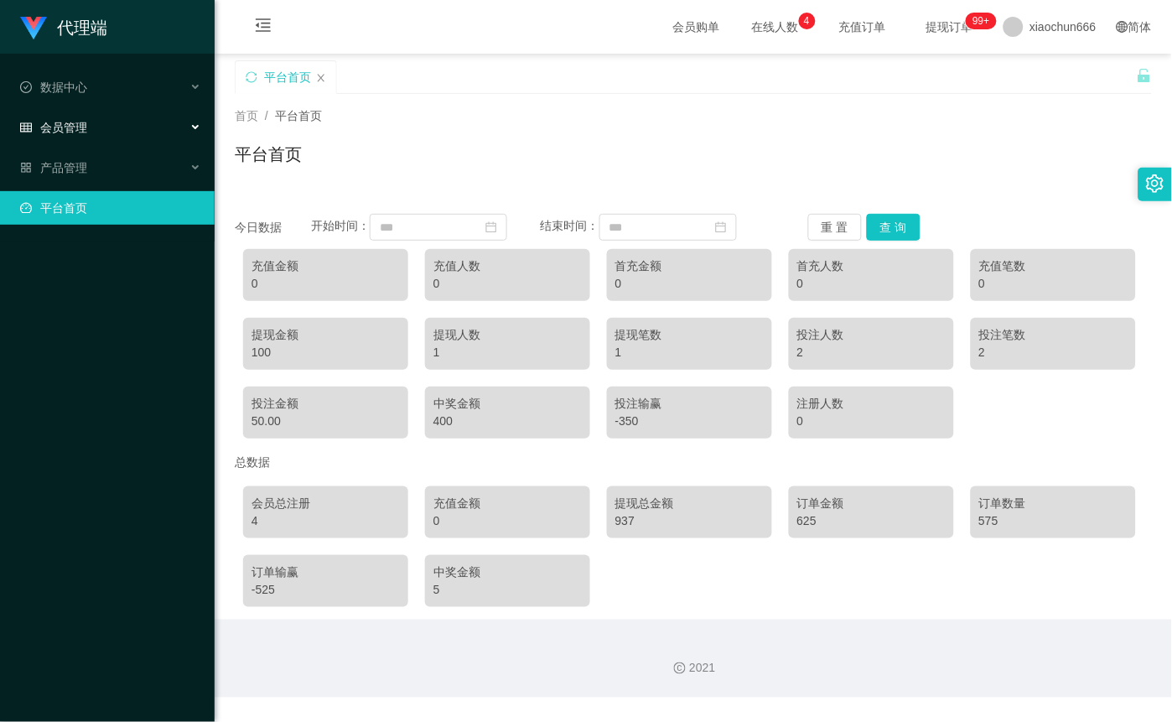
click at [75, 128] on span "会员管理" at bounding box center [53, 127] width 67 height 13
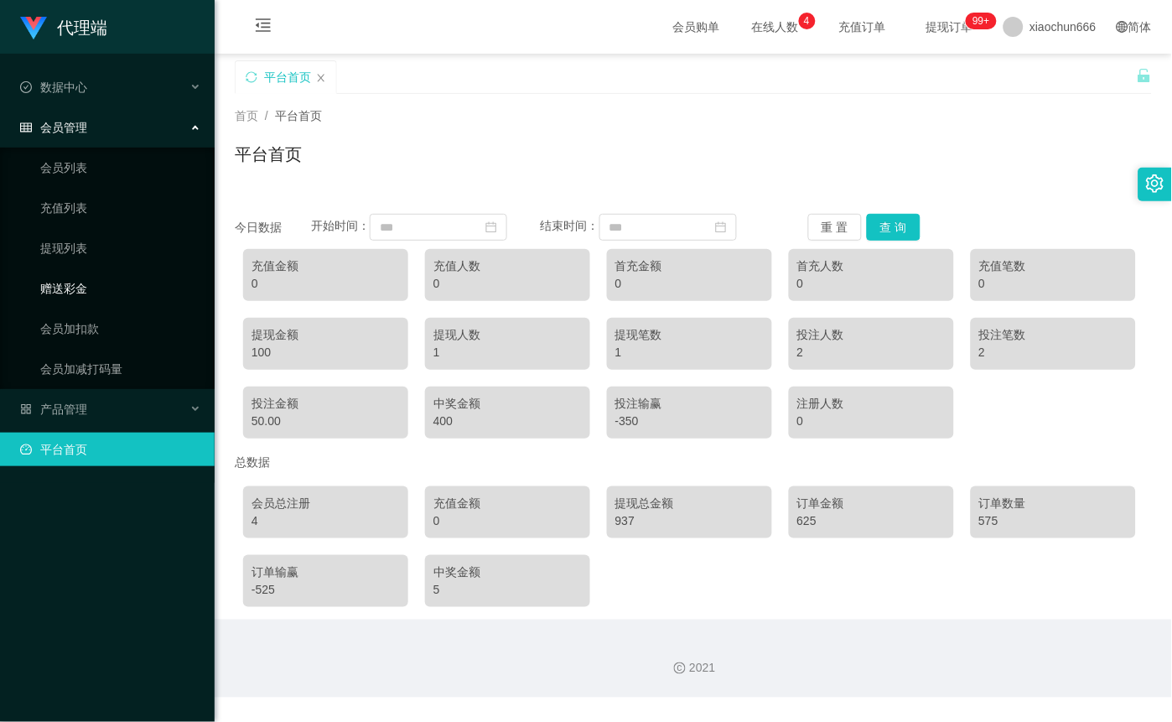
click at [85, 283] on link "赠送彩金" at bounding box center [120, 289] width 161 height 34
